Goal: Participate in discussion: Engage in conversation with other users on a specific topic

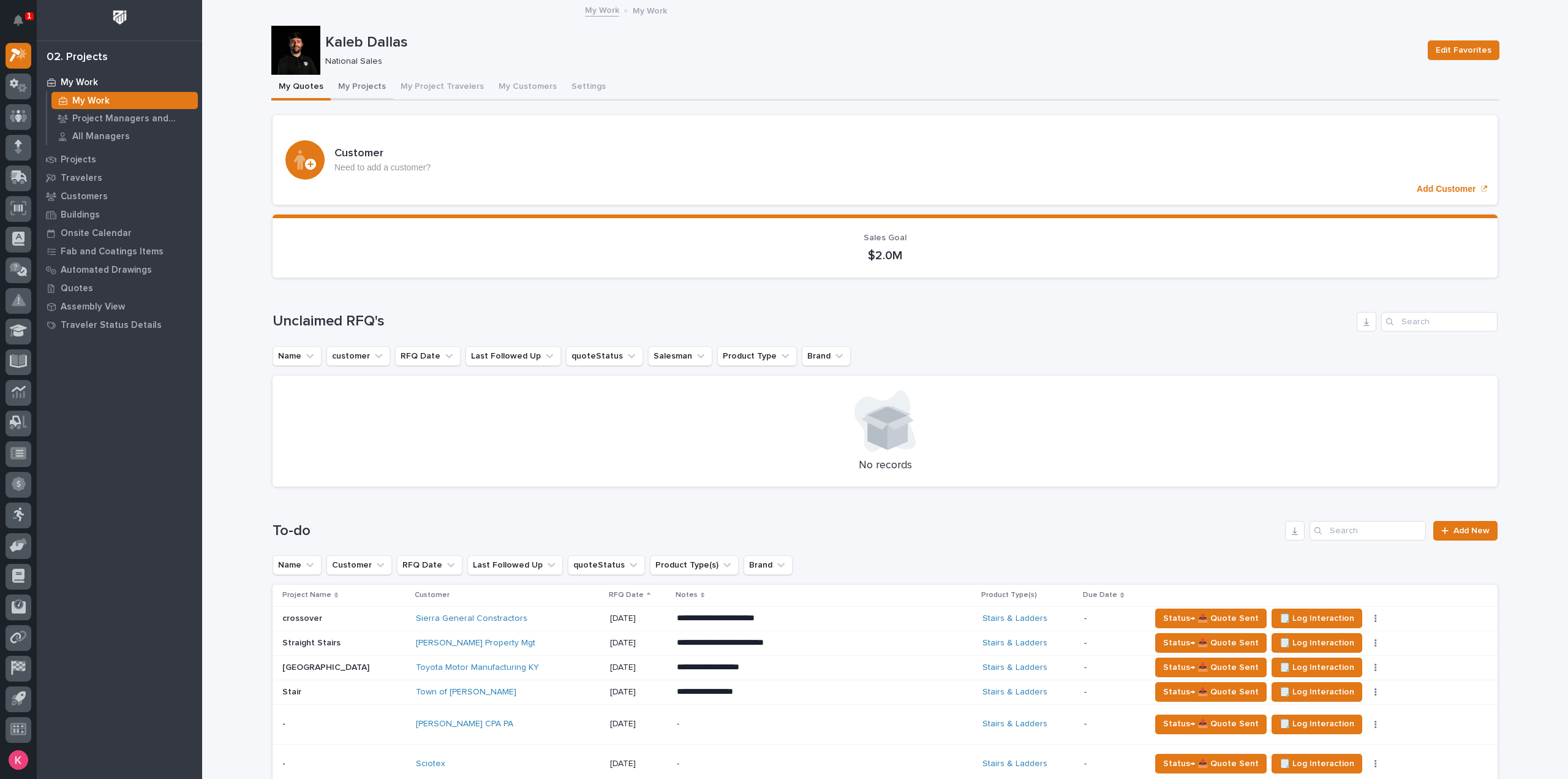
click at [367, 81] on button "My Projects" at bounding box center [362, 88] width 63 height 26
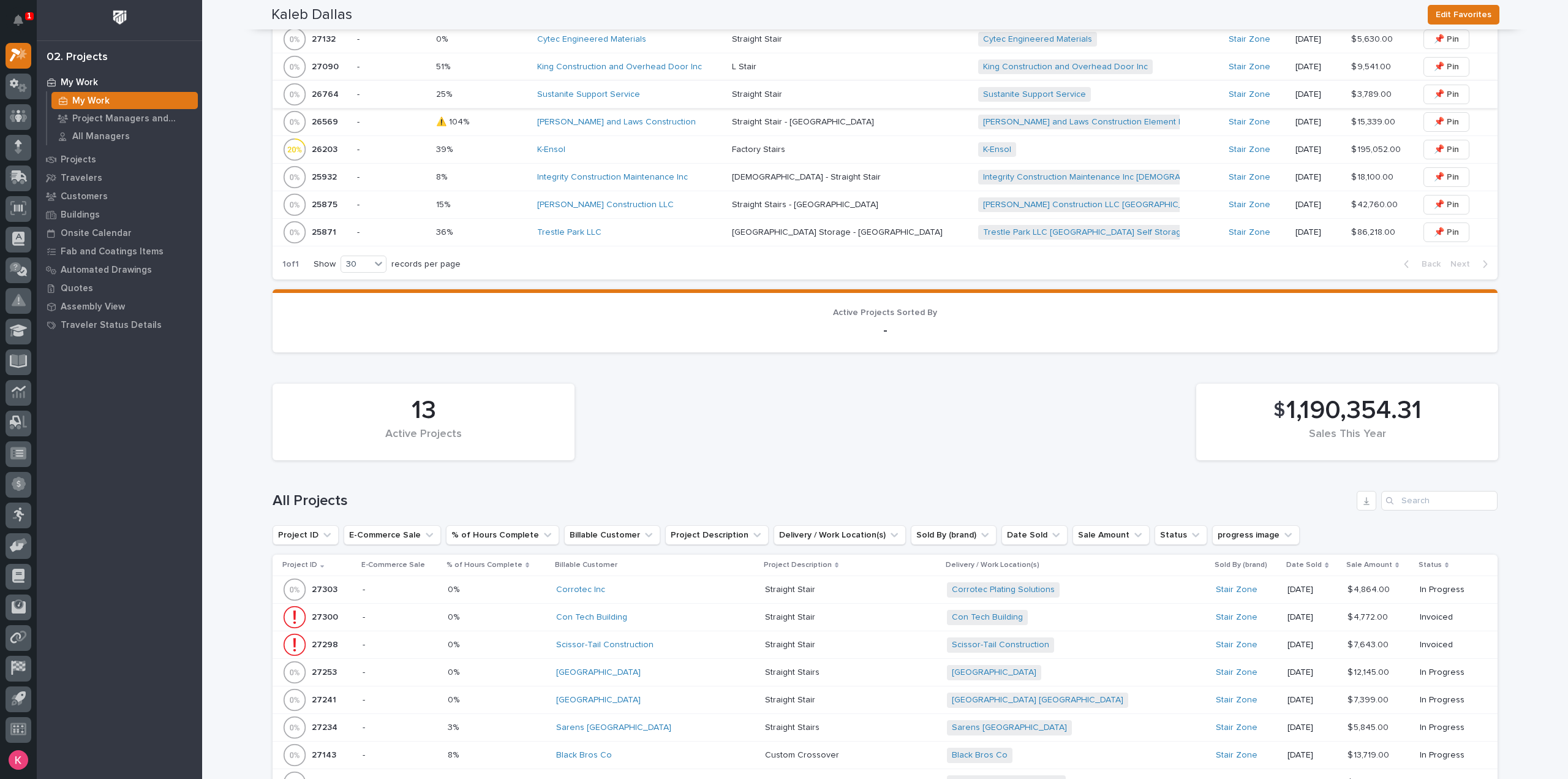
scroll to position [753, 0]
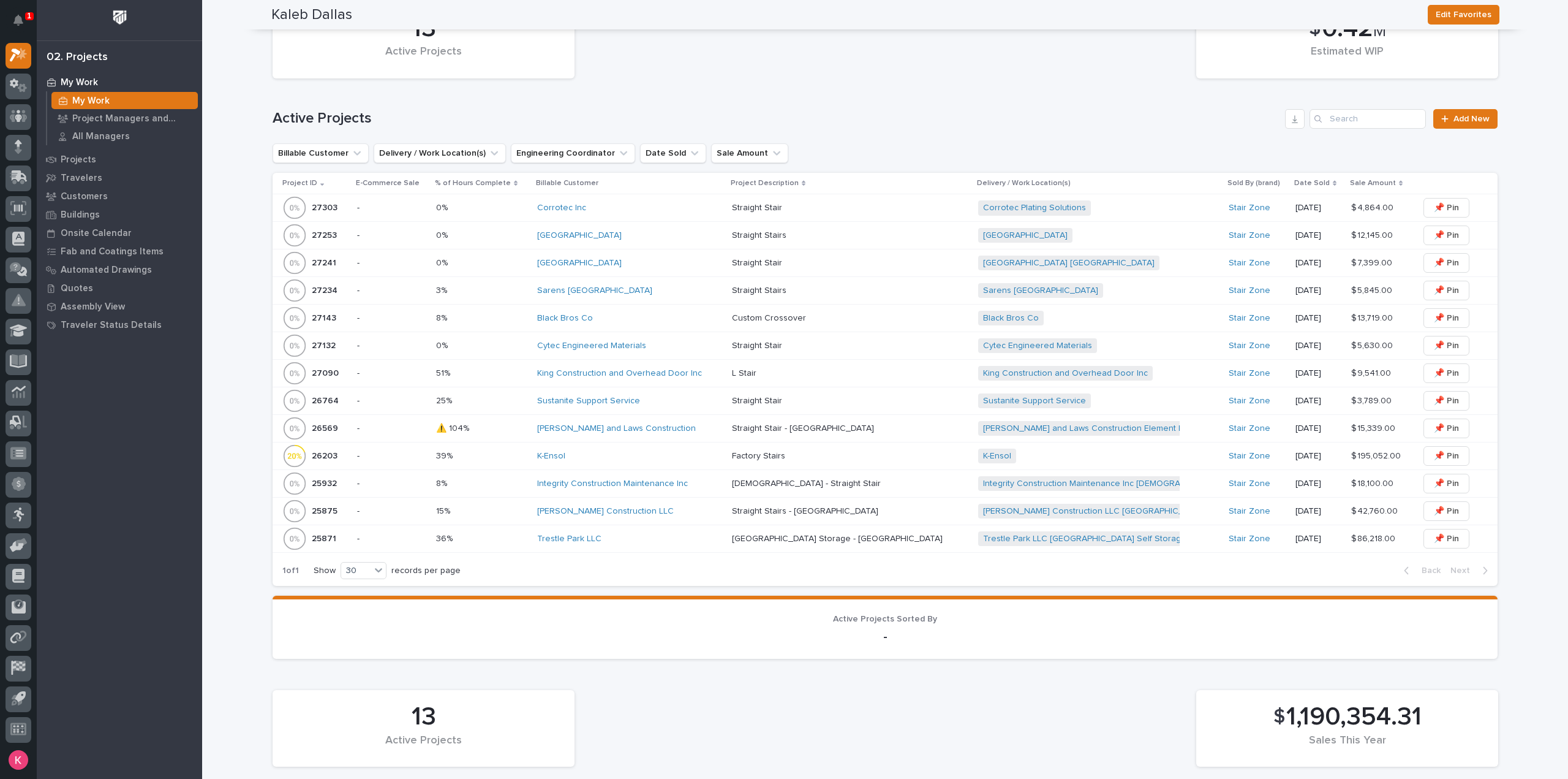
click at [679, 404] on div "Sustanite Support Service" at bounding box center [629, 401] width 185 height 20
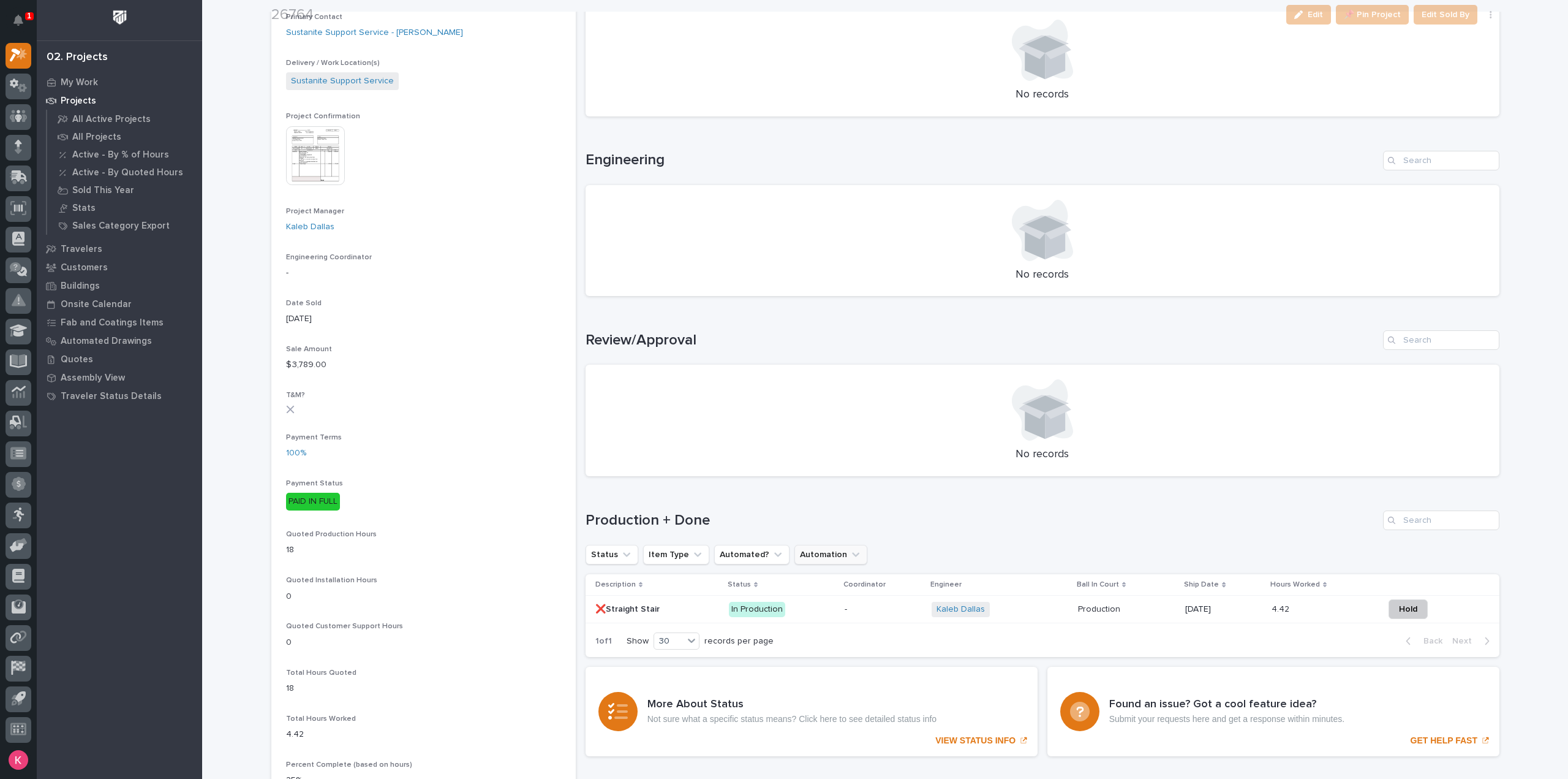
scroll to position [490, 0]
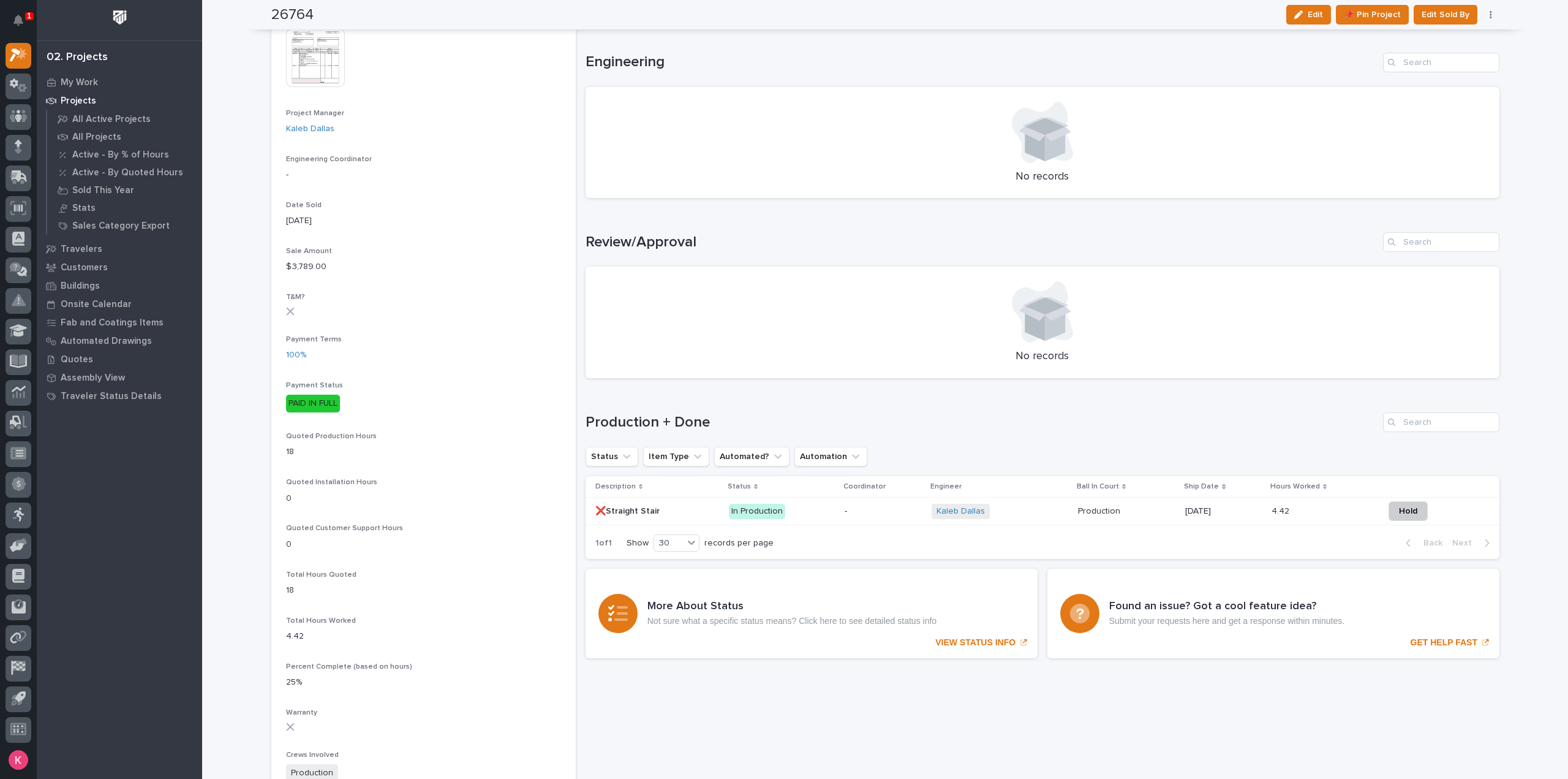
click at [807, 506] on p "In Production" at bounding box center [782, 511] width 106 height 15
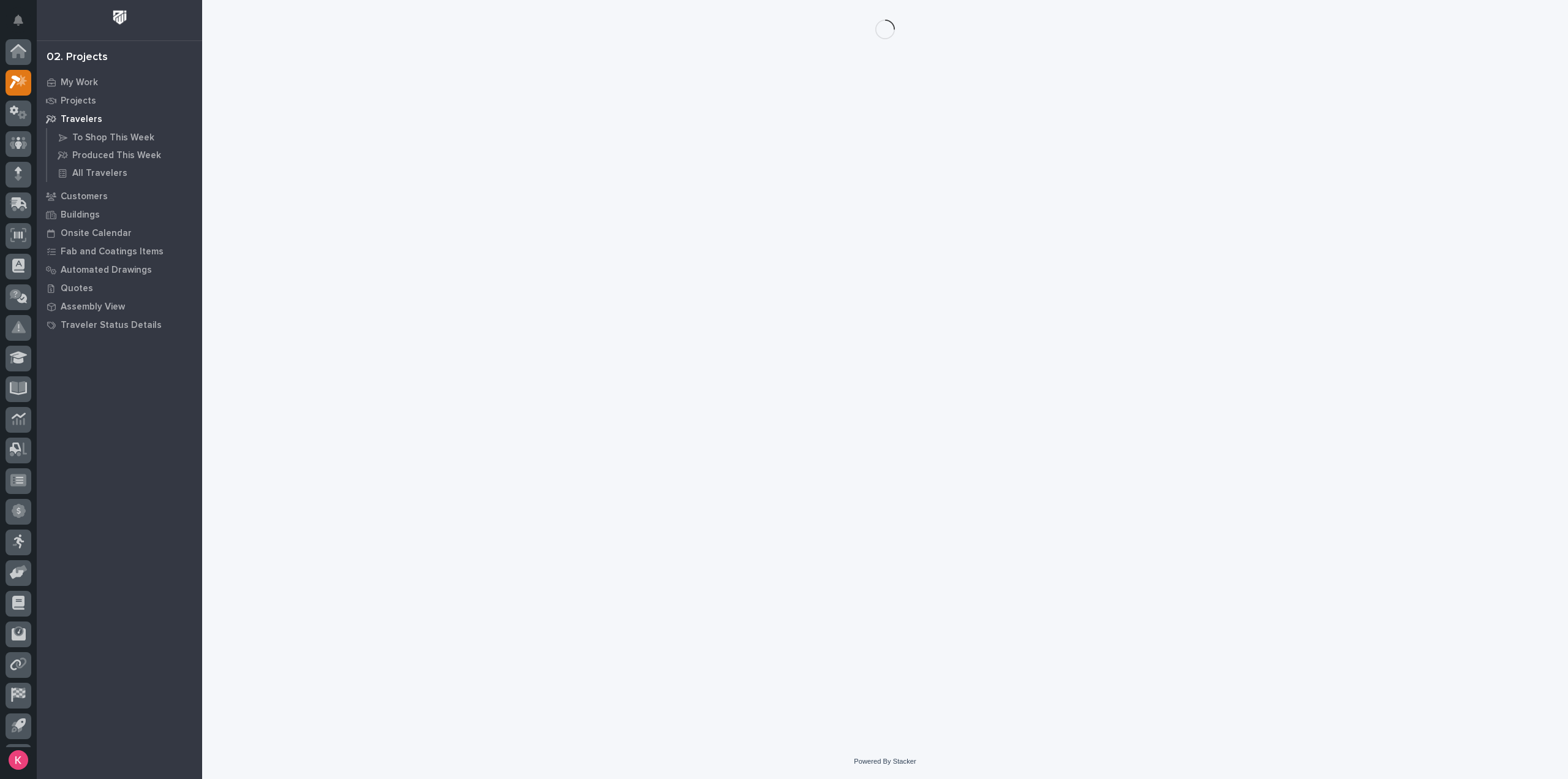
scroll to position [27, 0]
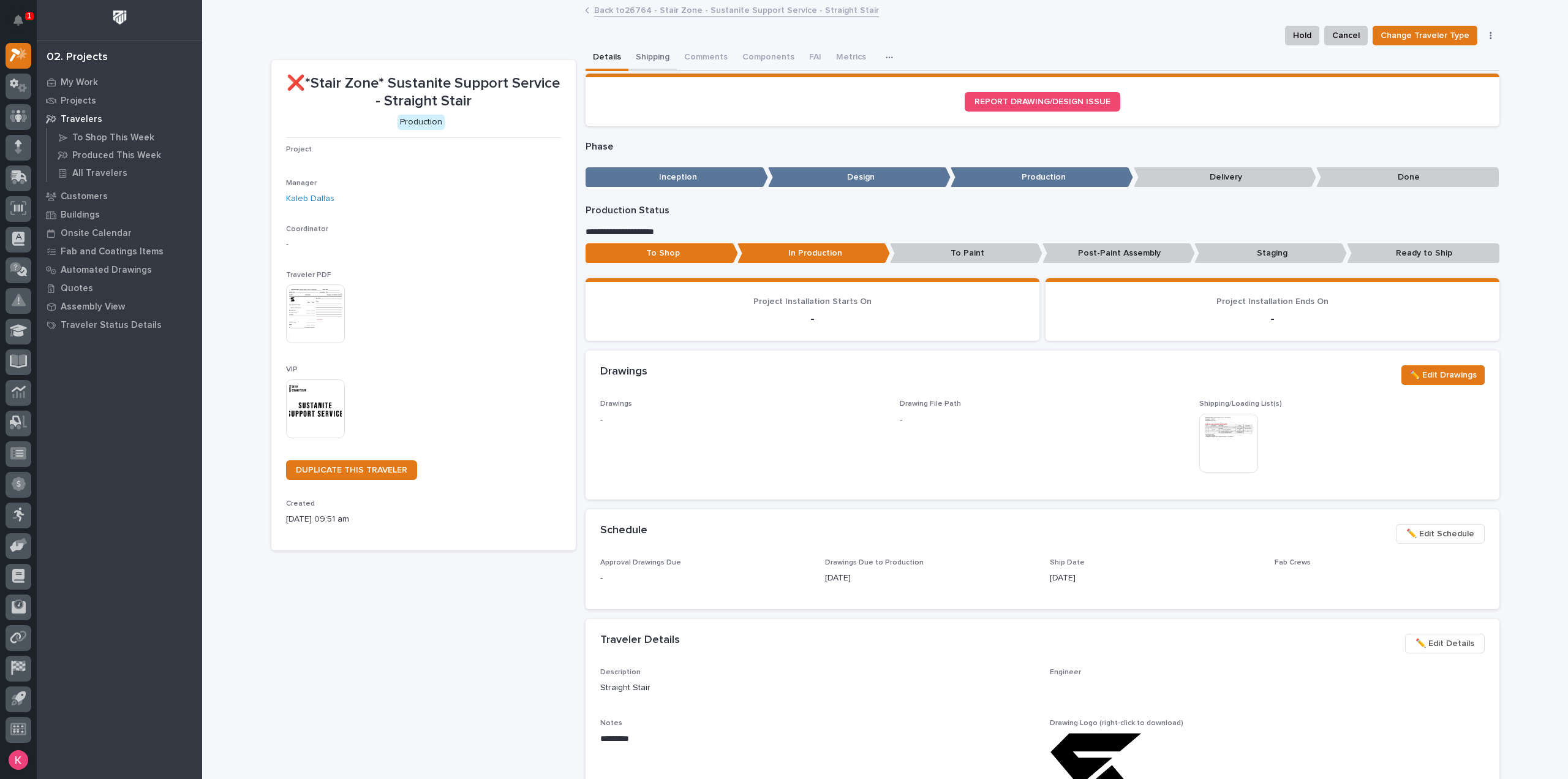
click at [656, 53] on button "Shipping" at bounding box center [652, 57] width 49 height 26
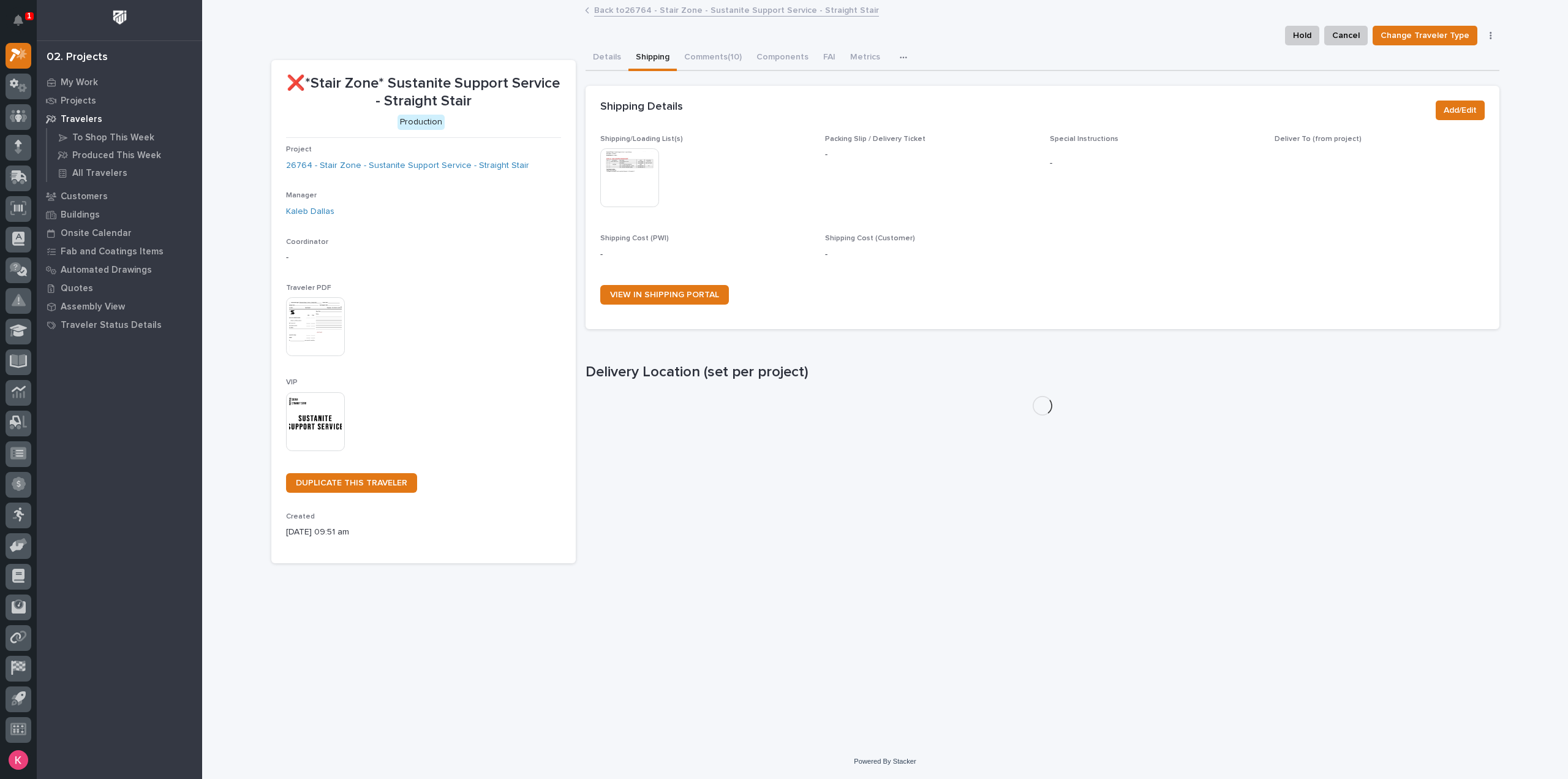
click at [723, 63] on button "Comments (10)" at bounding box center [713, 57] width 72 height 26
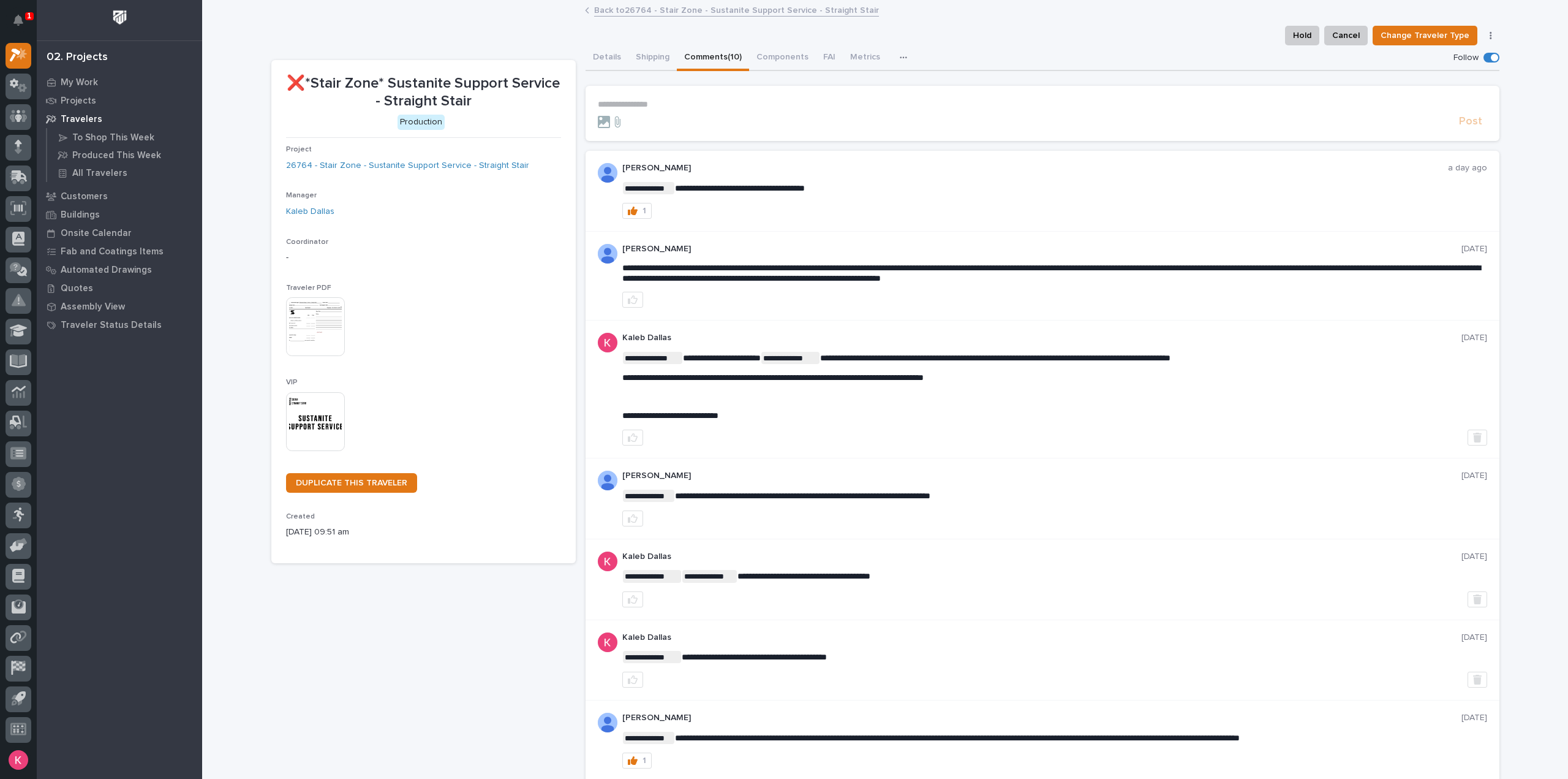
click at [707, 93] on section "**********" at bounding box center [1043, 113] width 914 height 55
click at [702, 103] on p "**********" at bounding box center [1042, 104] width 889 height 11
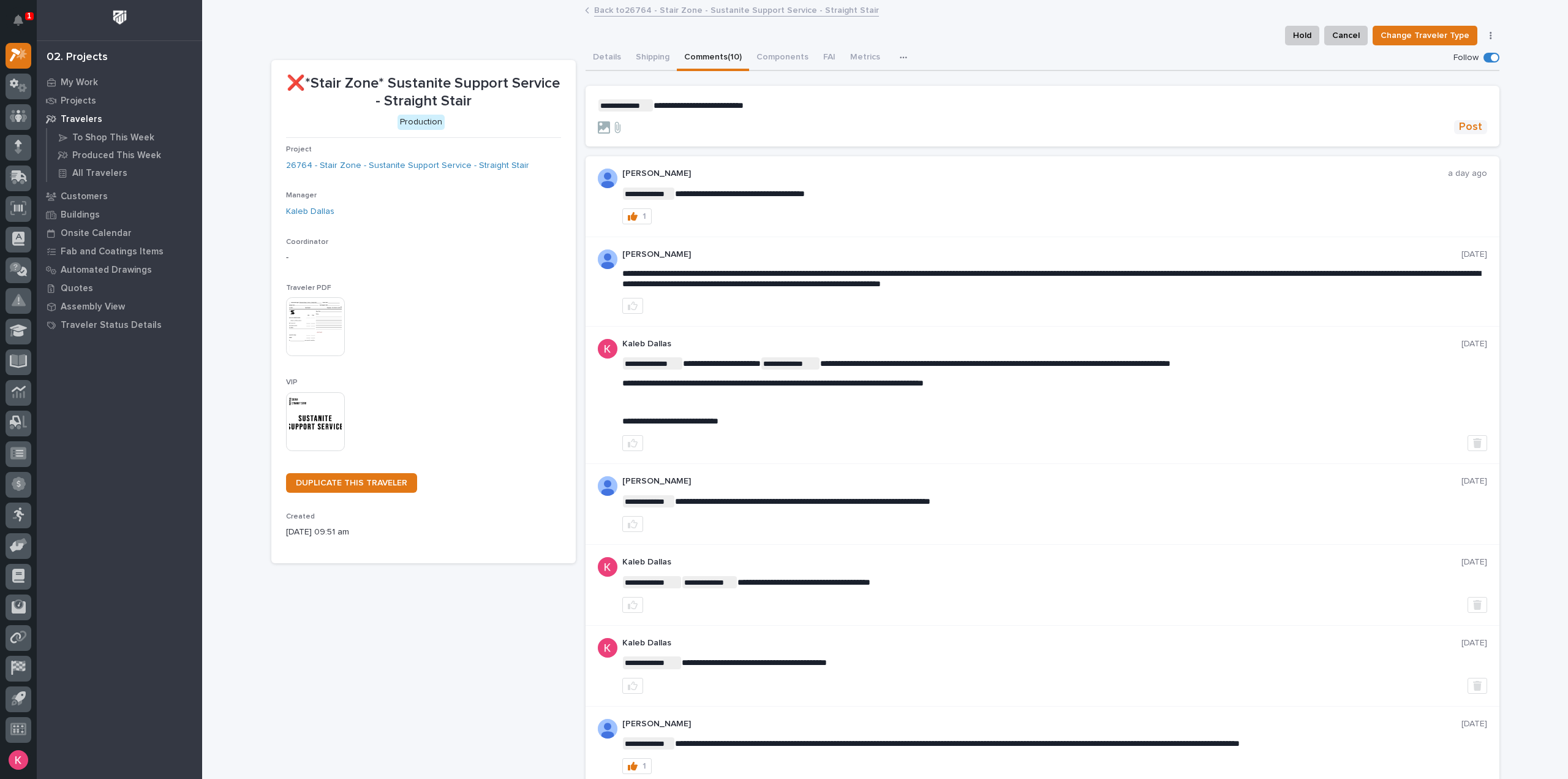
drag, startPoint x: 1457, startPoint y: 125, endPoint x: 1464, endPoint y: 131, distance: 9.2
click at [1459, 125] on span "Post" at bounding box center [1471, 127] width 23 height 14
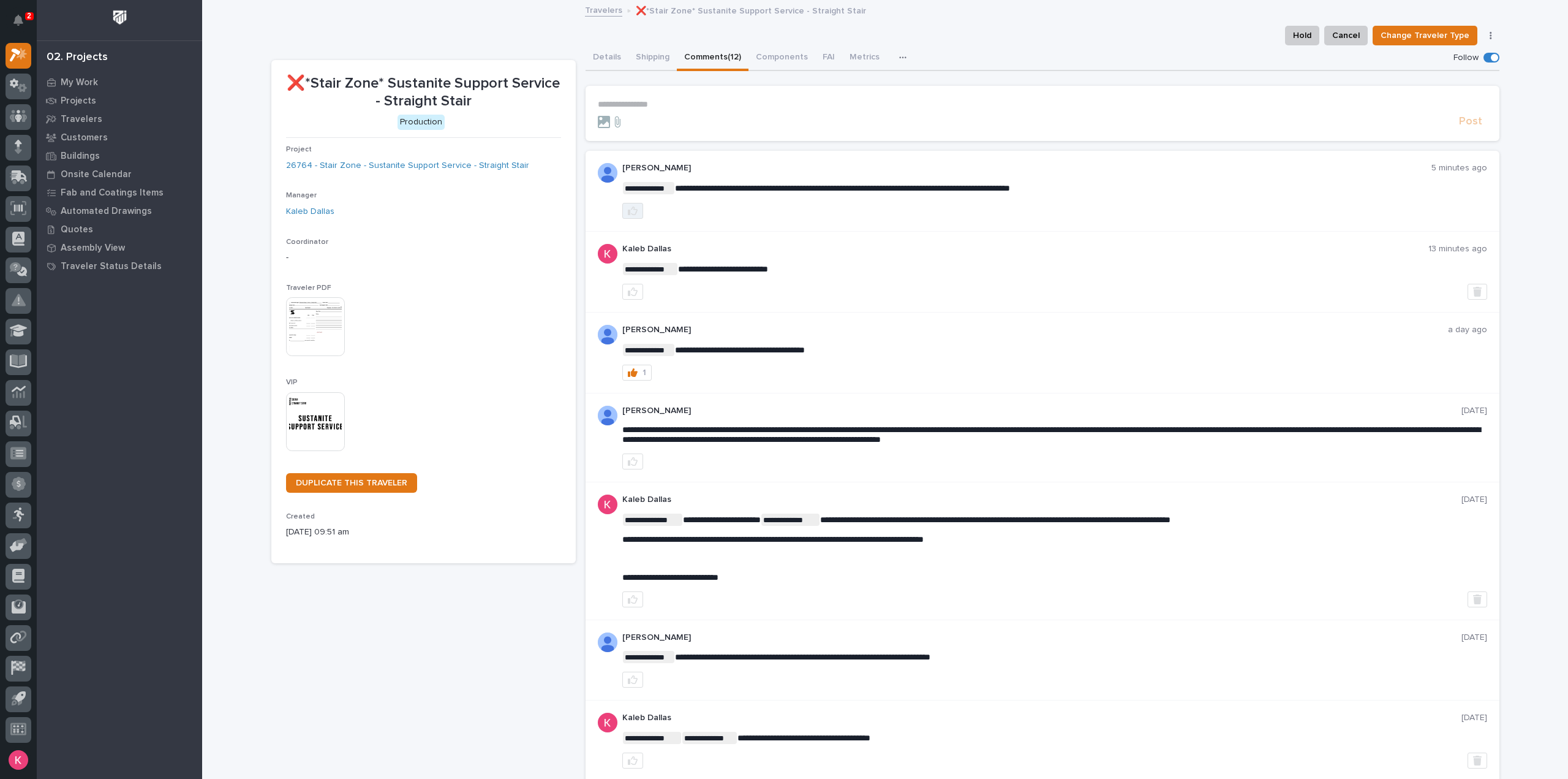
click at [628, 210] on icon "button" at bounding box center [632, 211] width 10 height 9
